Goal: Task Accomplishment & Management: Use online tool/utility

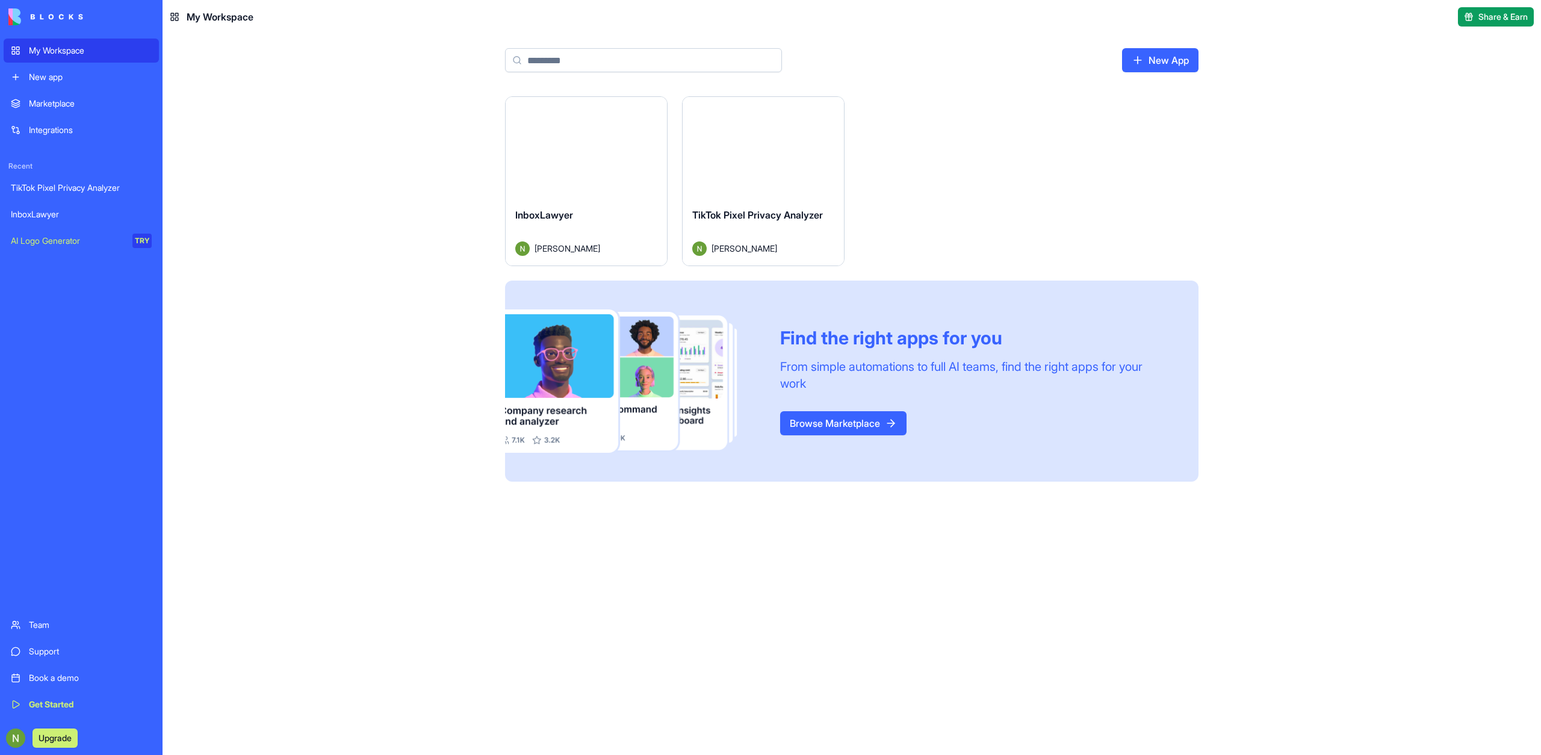
click at [619, 139] on button "Launch" at bounding box center [586, 147] width 90 height 24
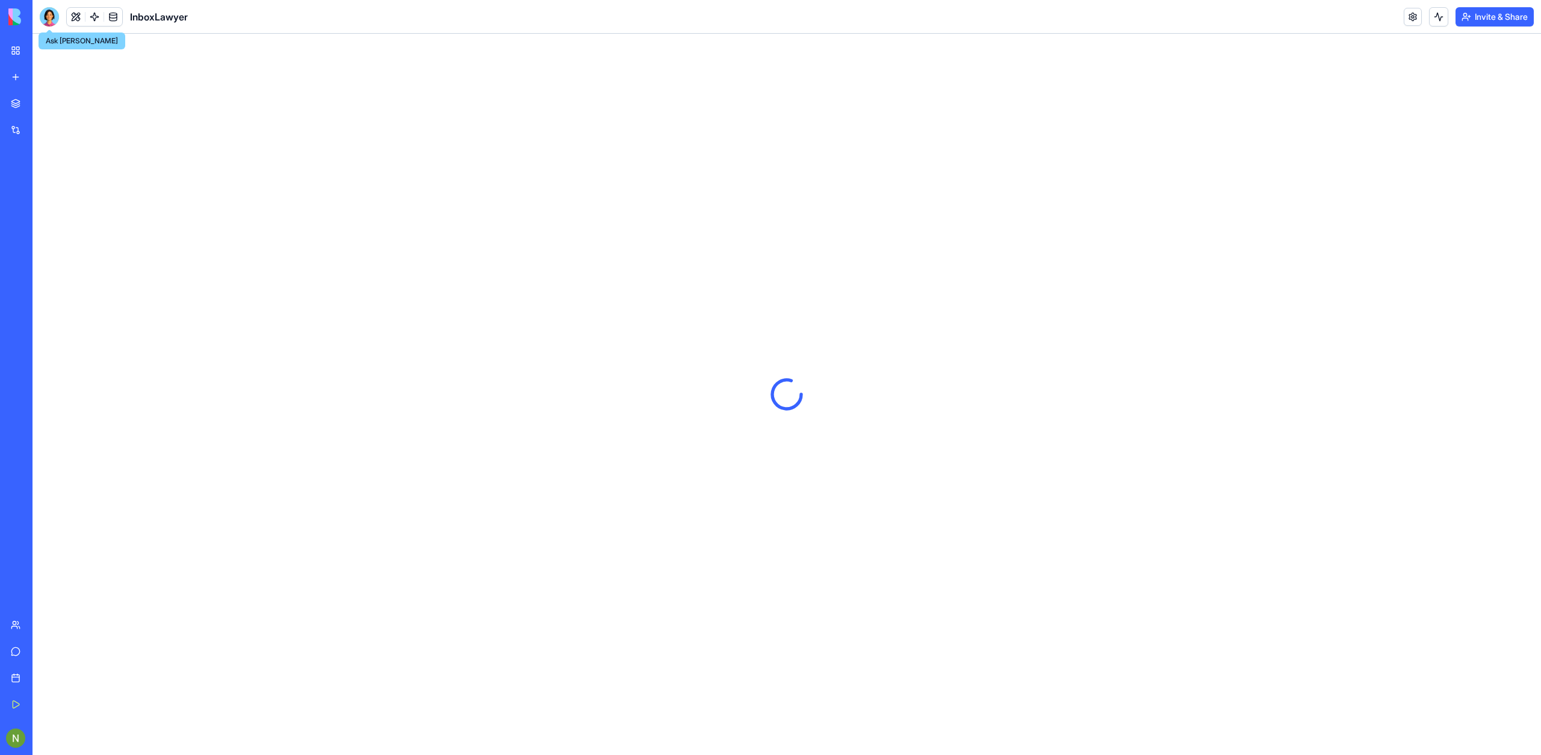
click at [56, 11] on div at bounding box center [49, 16] width 19 height 19
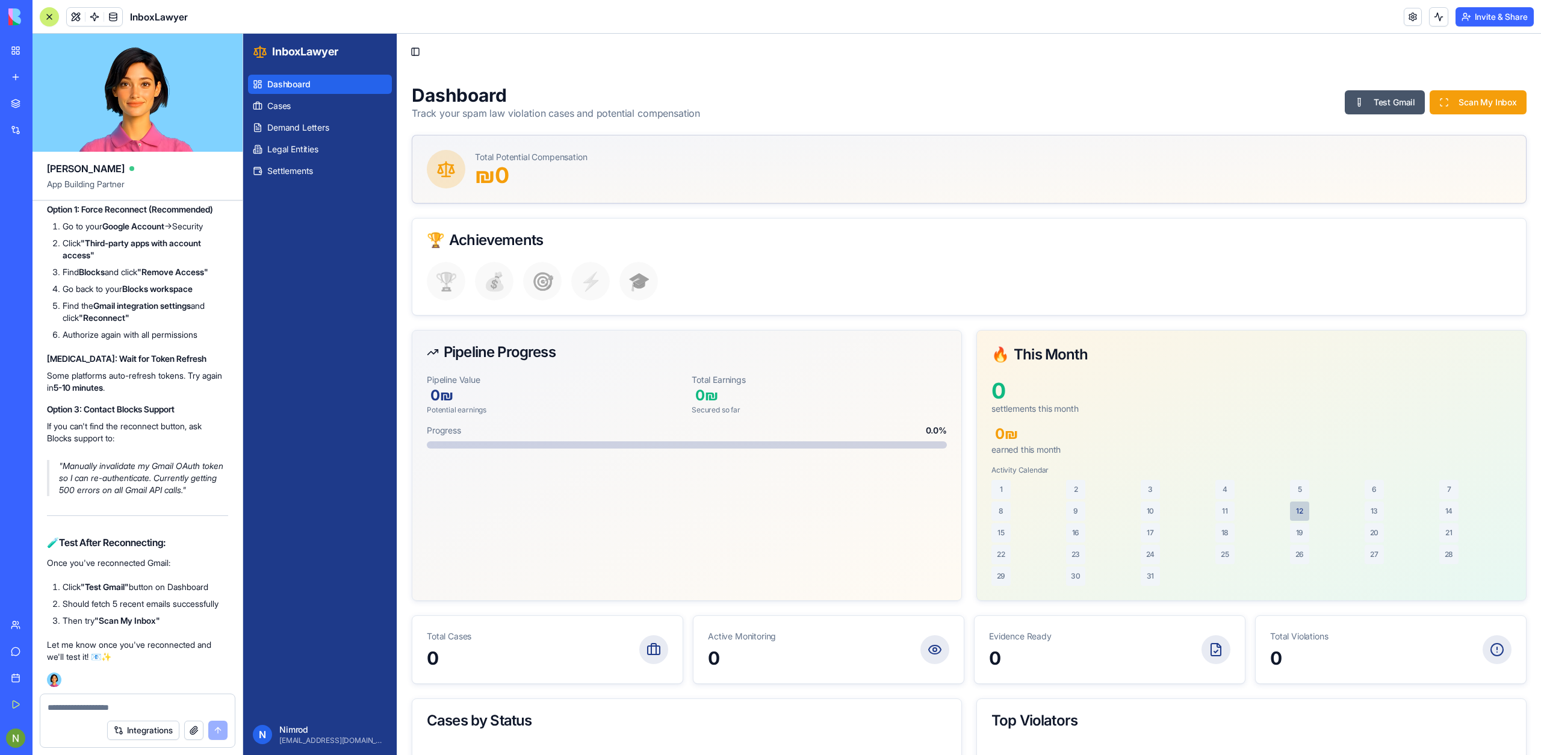
scroll to position [23255, 0]
click at [91, 20] on link at bounding box center [94, 17] width 18 height 18
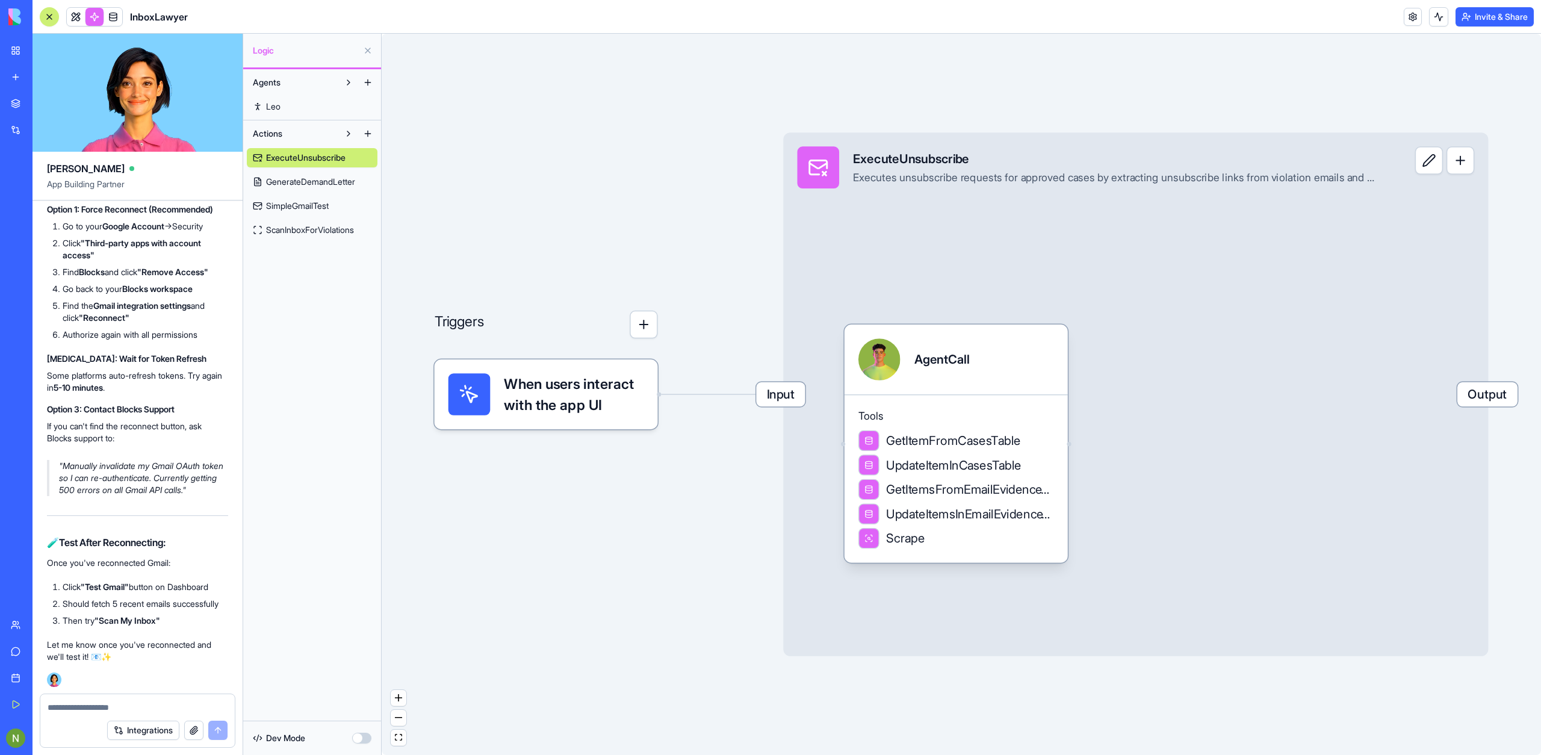
click at [574, 626] on div "Triggers When users interact with the app UI Input ExecuteUnsubscribe Executes …" at bounding box center [961, 394] width 1159 height 721
click at [321, 225] on span "ScanInboxForViolations" at bounding box center [310, 230] width 88 height 12
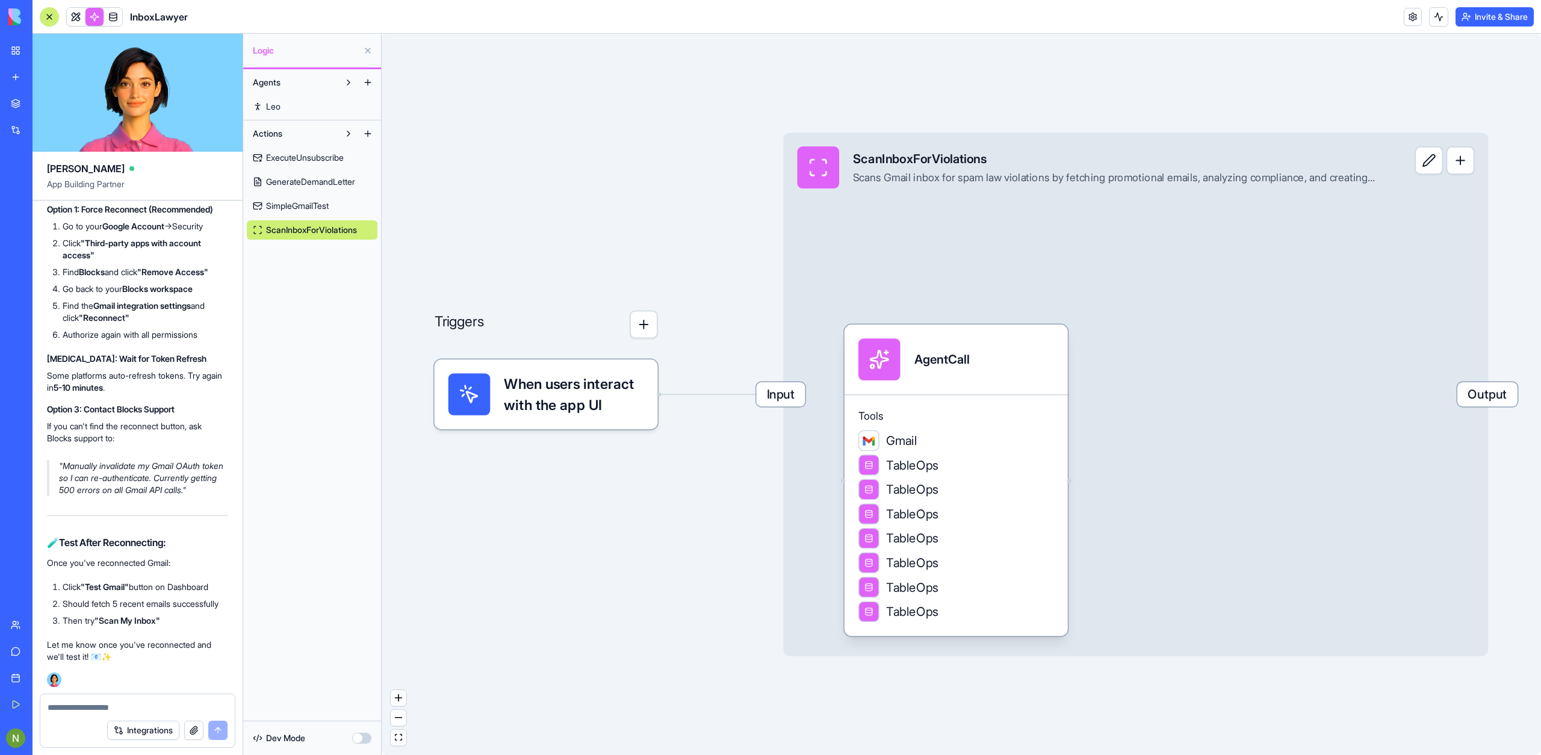
click at [318, 206] on span "SimpleGmailTest" at bounding box center [297, 206] width 63 height 12
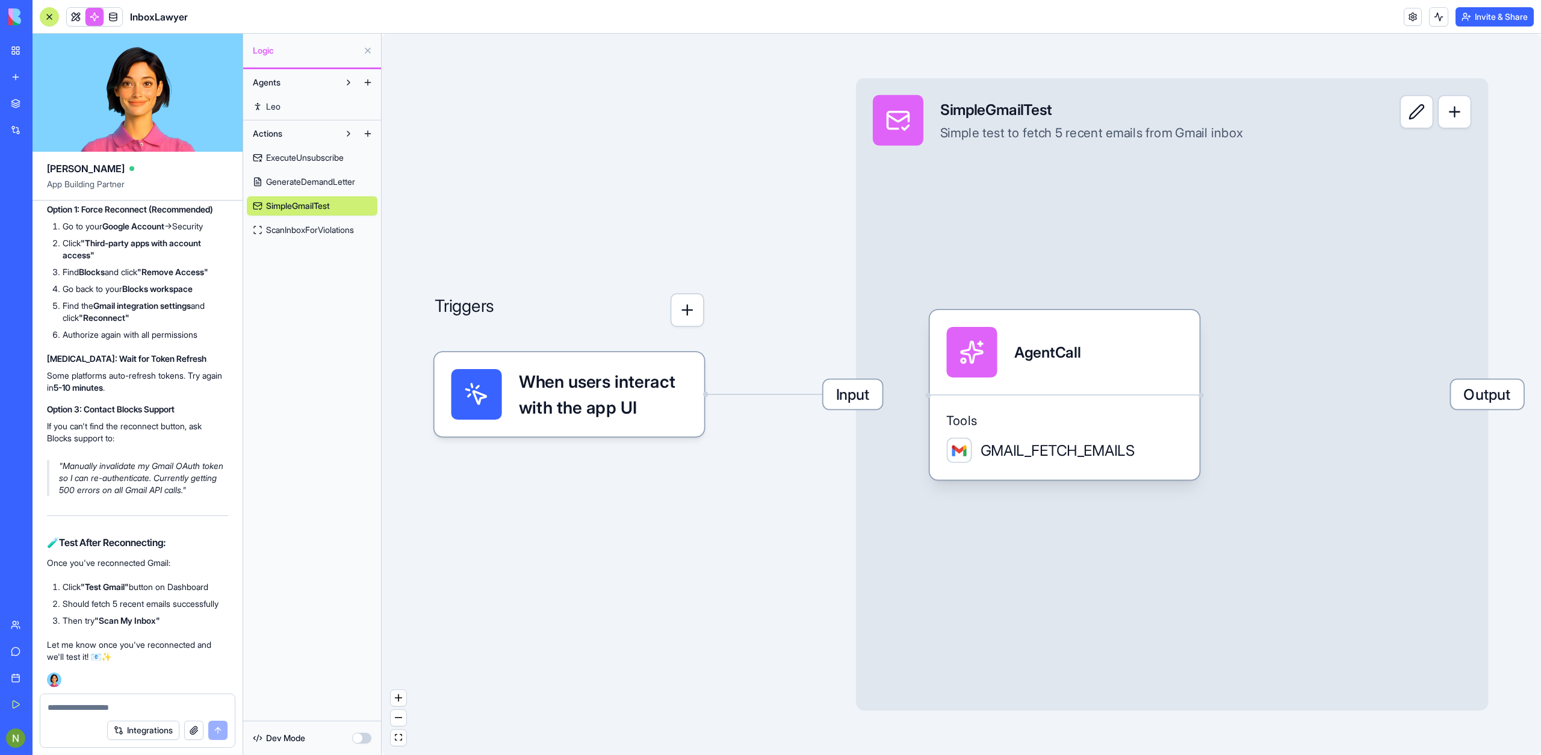
click at [317, 188] on link "GenerateDemandLetter" at bounding box center [312, 181] width 131 height 19
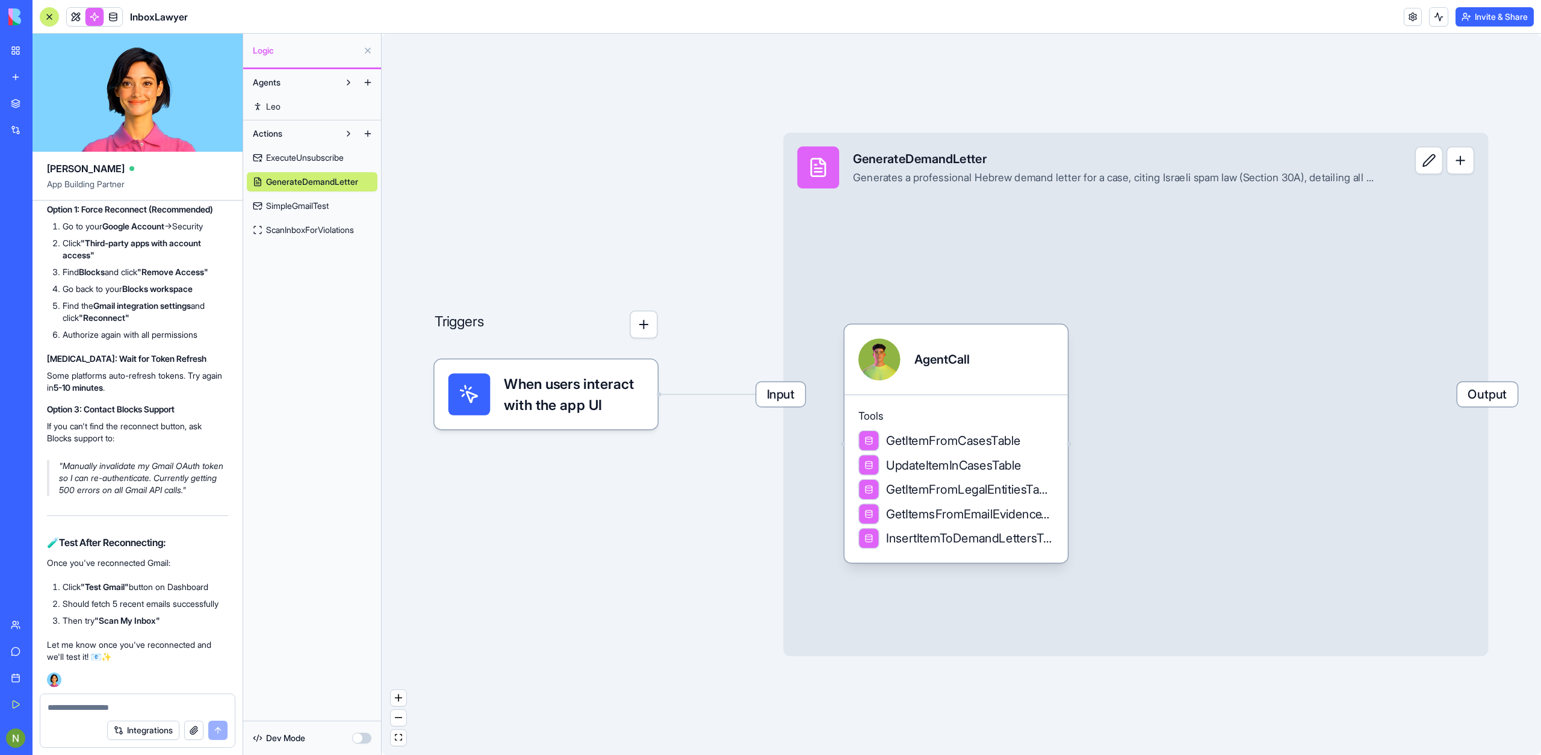
click at [314, 200] on span "SimpleGmailTest" at bounding box center [297, 206] width 63 height 12
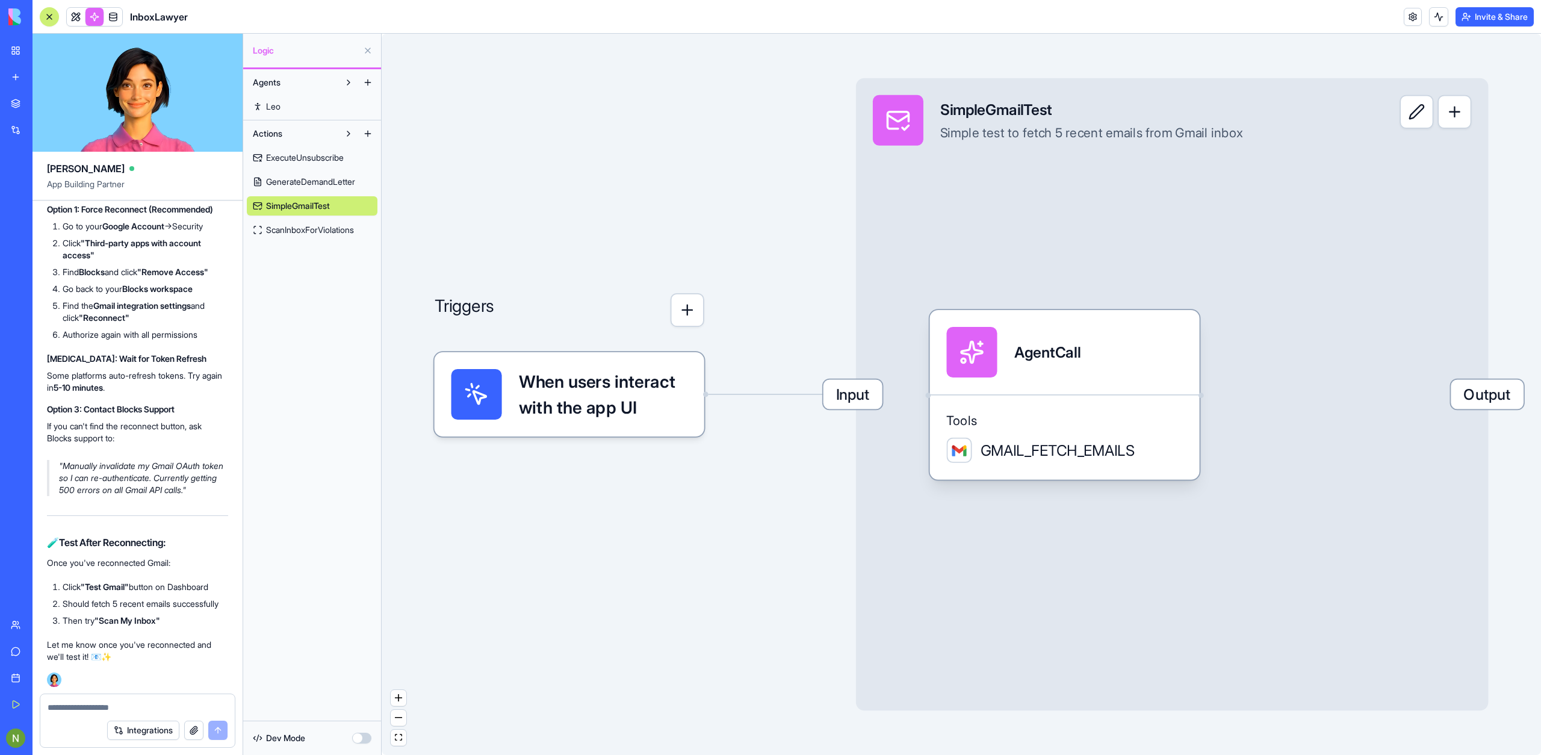
click at [855, 400] on span "Input" at bounding box center [853, 393] width 59 height 29
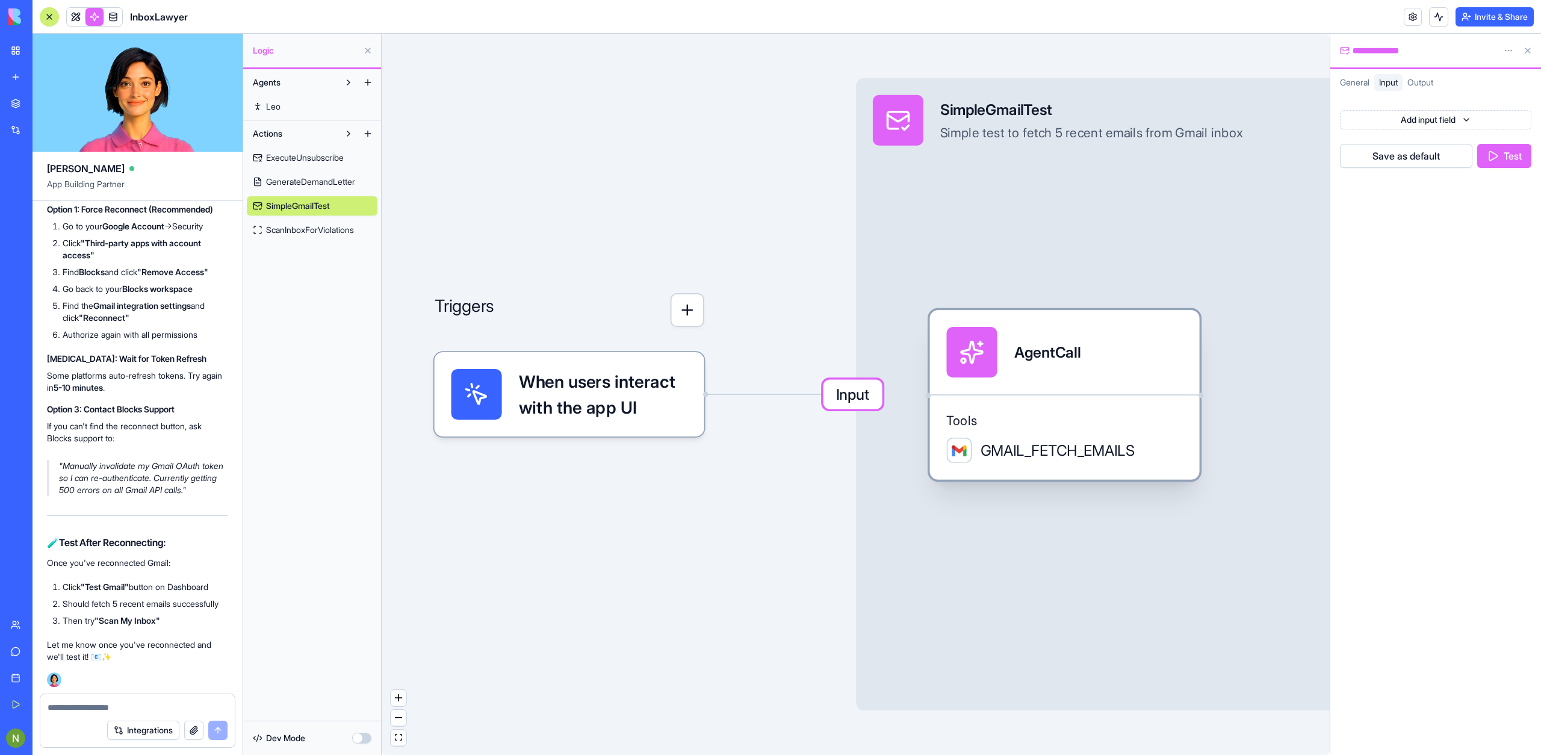
click at [1030, 387] on div "AgentCall" at bounding box center [1064, 352] width 270 height 84
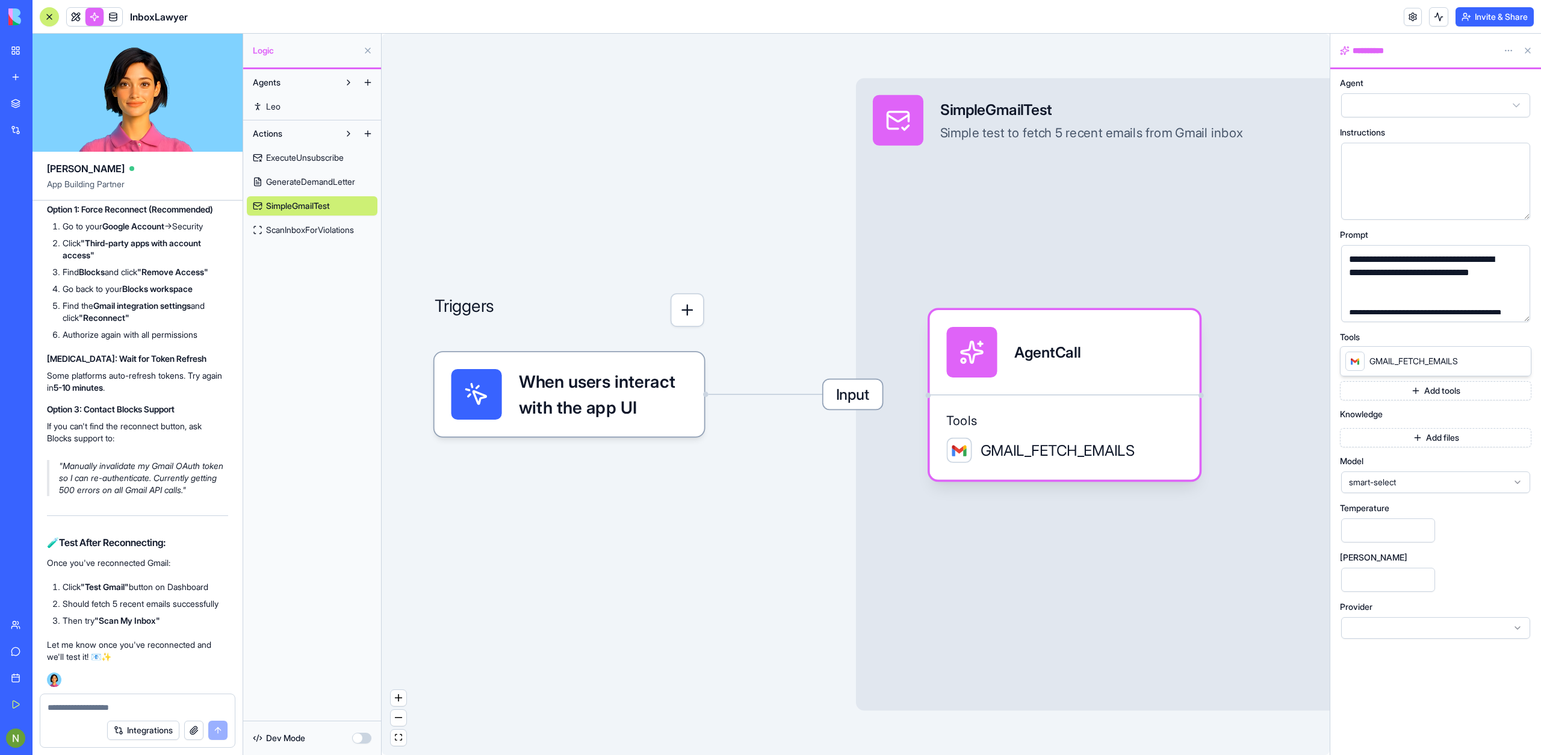
click at [875, 393] on span "Input" at bounding box center [853, 393] width 59 height 29
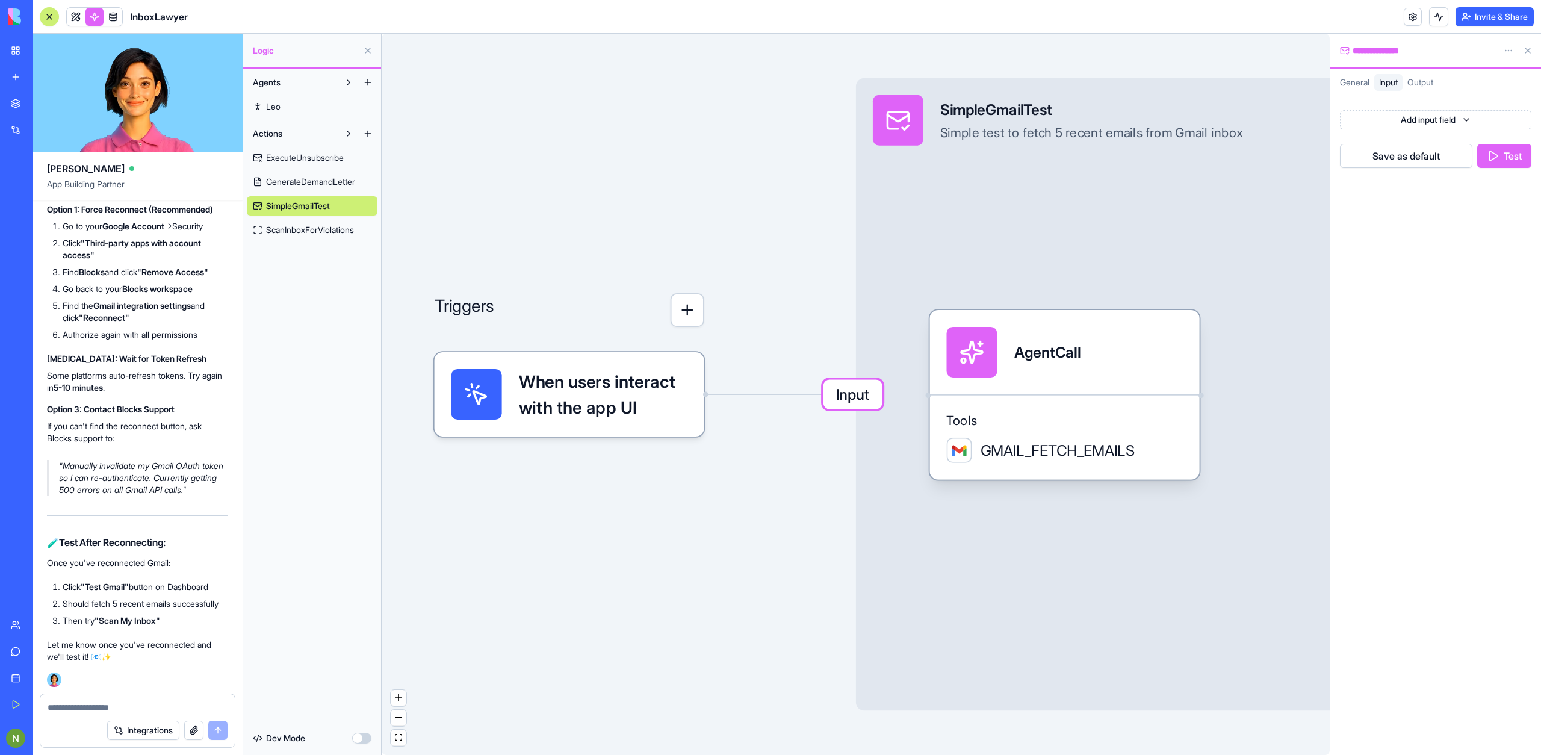
click at [1507, 161] on button "Test" at bounding box center [1504, 156] width 54 height 24
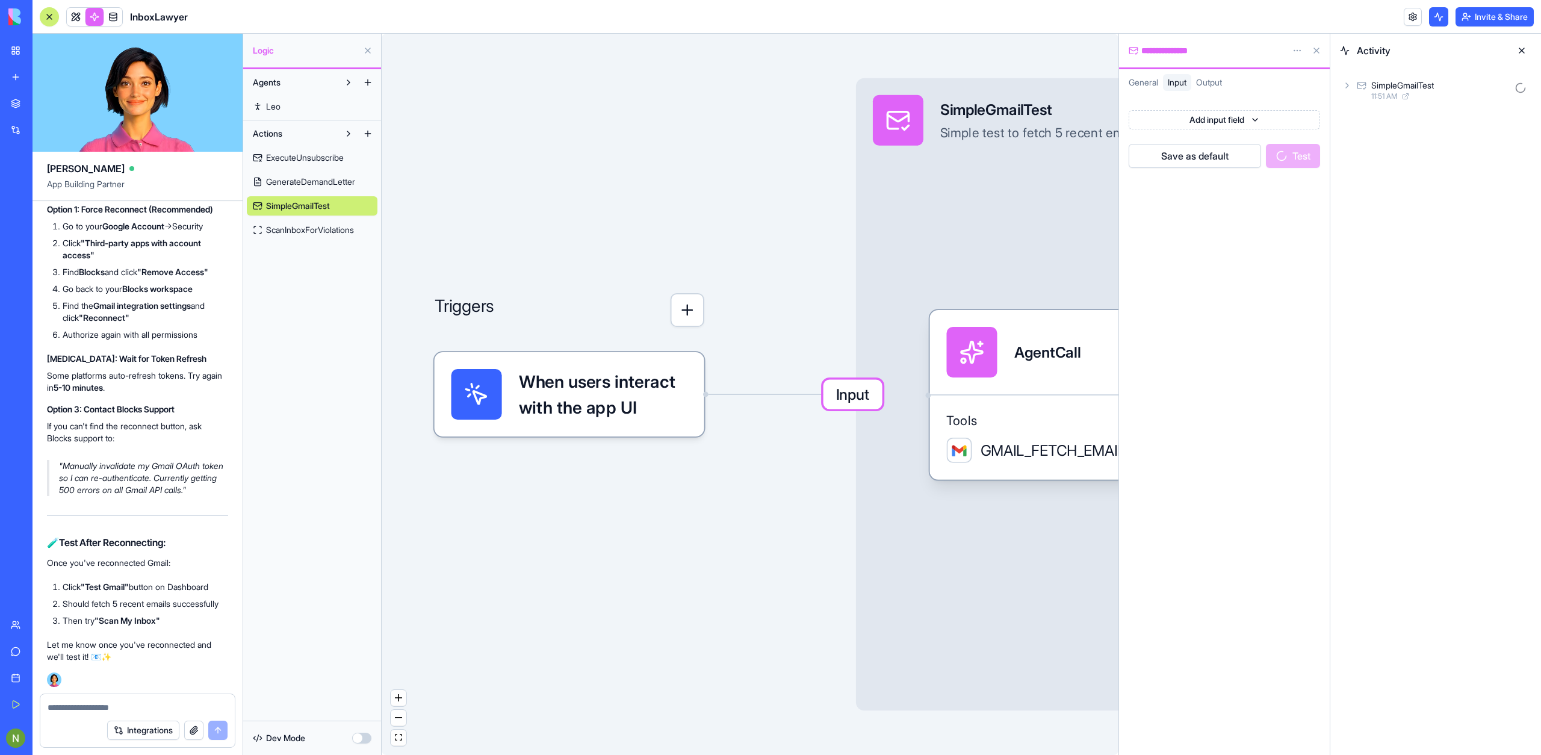
click at [1409, 87] on div "SimpleGmailTest" at bounding box center [1402, 85] width 63 height 12
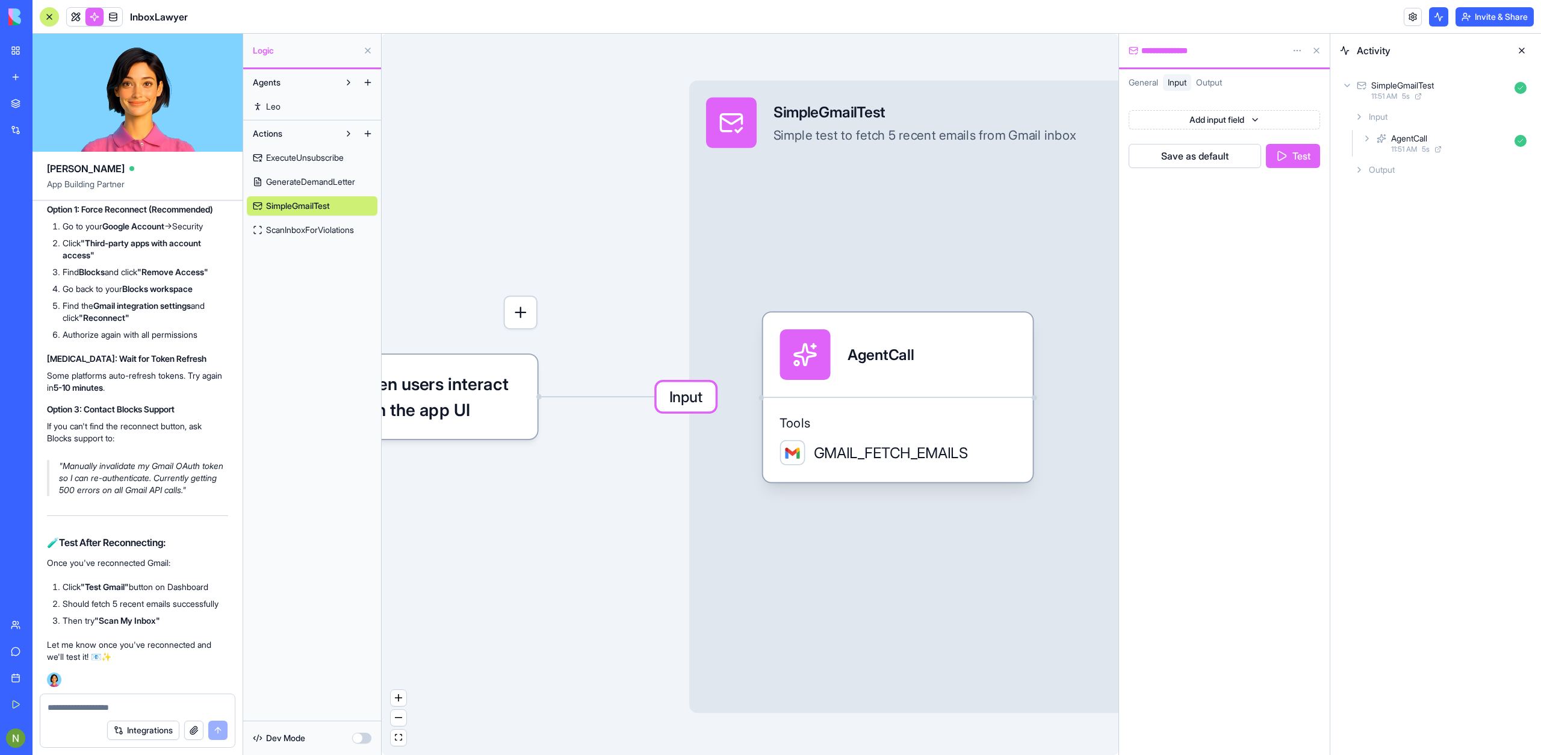
click at [1430, 144] on span "5 s" at bounding box center [1426, 149] width 8 height 10
click at [1448, 191] on div "GmailAction" at bounding box center [1433, 191] width 45 height 12
click at [1444, 259] on div "Input GmailAction 11:51 AM 1 s Input Output Output" at bounding box center [1451, 220] width 162 height 123
click at [1444, 247] on div "Output" at bounding box center [1460, 247] width 142 height 22
click at [1441, 230] on div "Input" at bounding box center [1460, 223] width 142 height 22
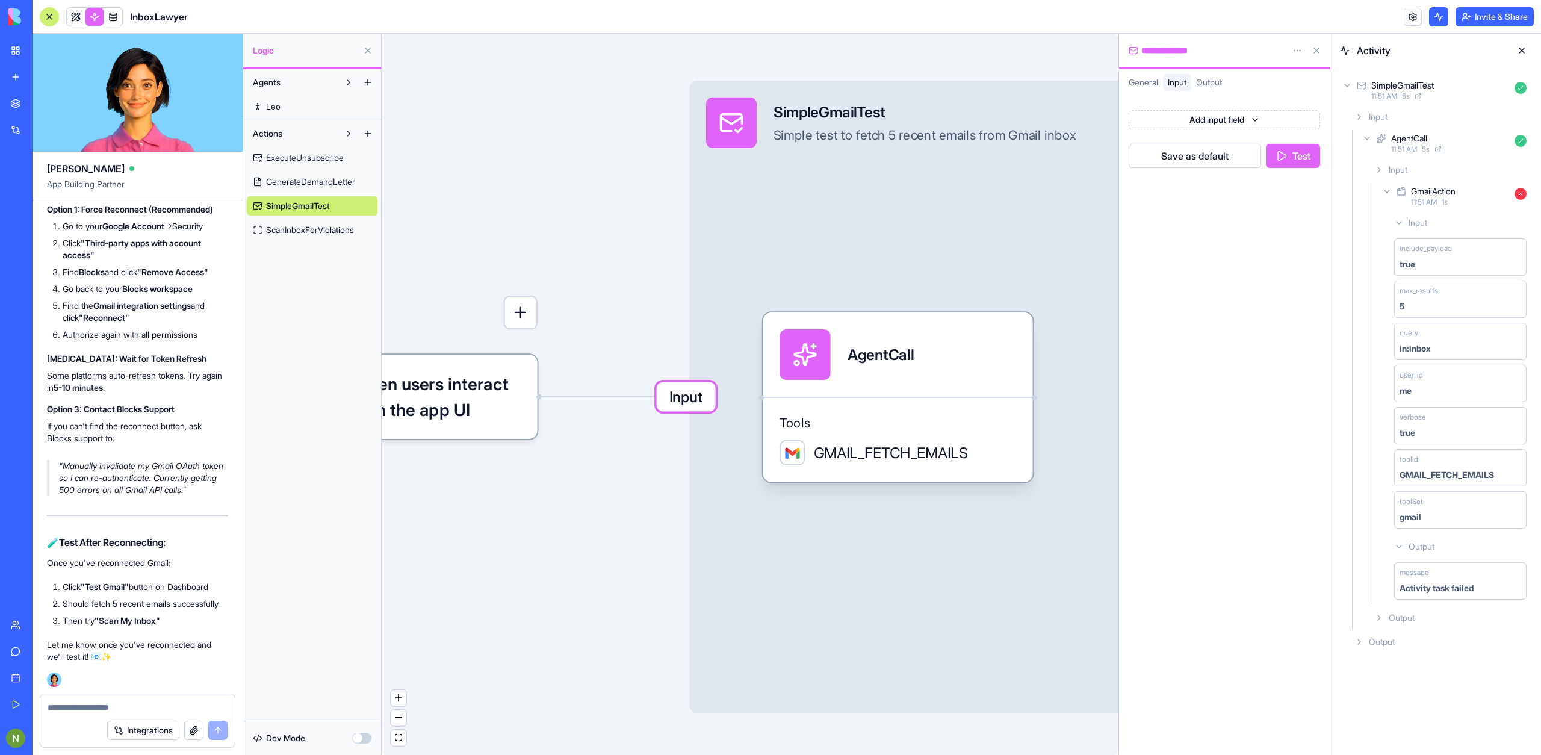
click at [349, 228] on span "ScanInboxForViolations" at bounding box center [310, 230] width 88 height 12
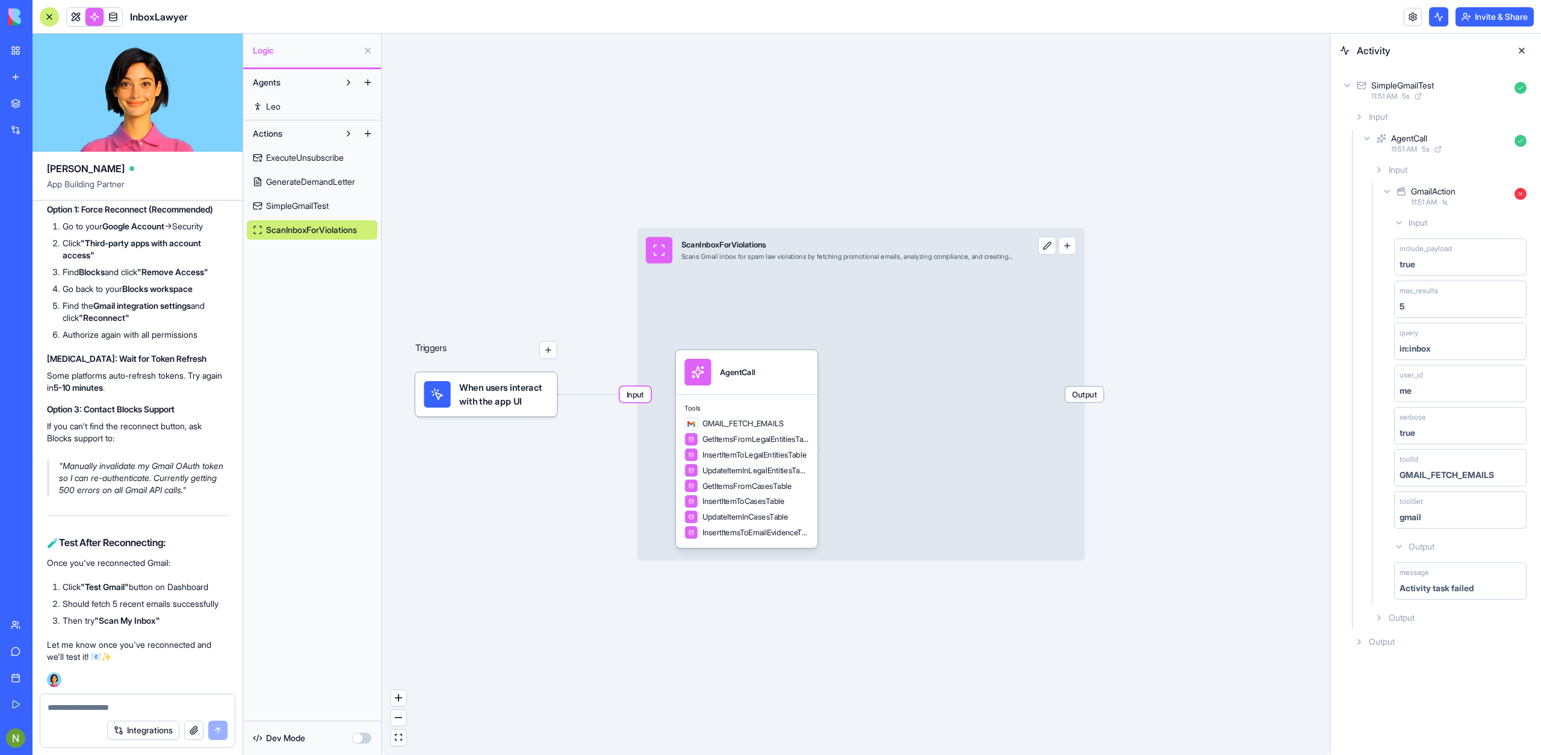
click at [638, 390] on span "Input" at bounding box center [635, 394] width 31 height 16
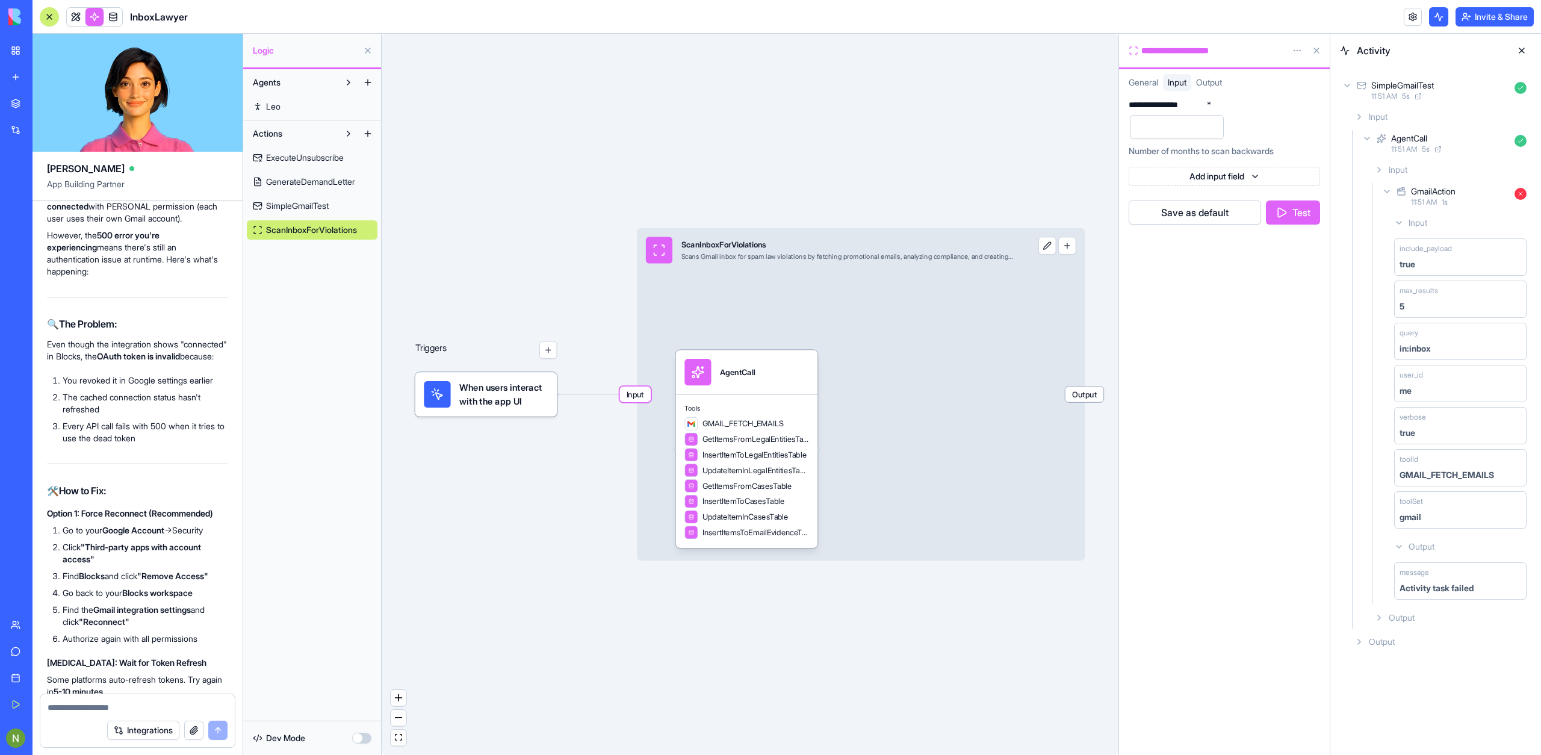
scroll to position [22365, 0]
